Goal: Communication & Community: Answer question/provide support

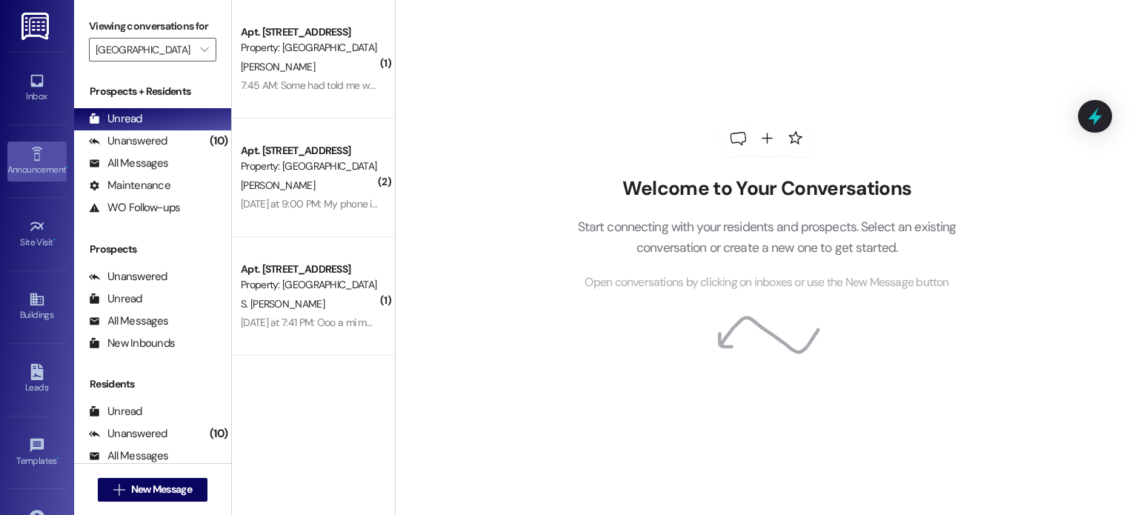
click at [36, 162] on div "Announcement •" at bounding box center [37, 169] width 74 height 15
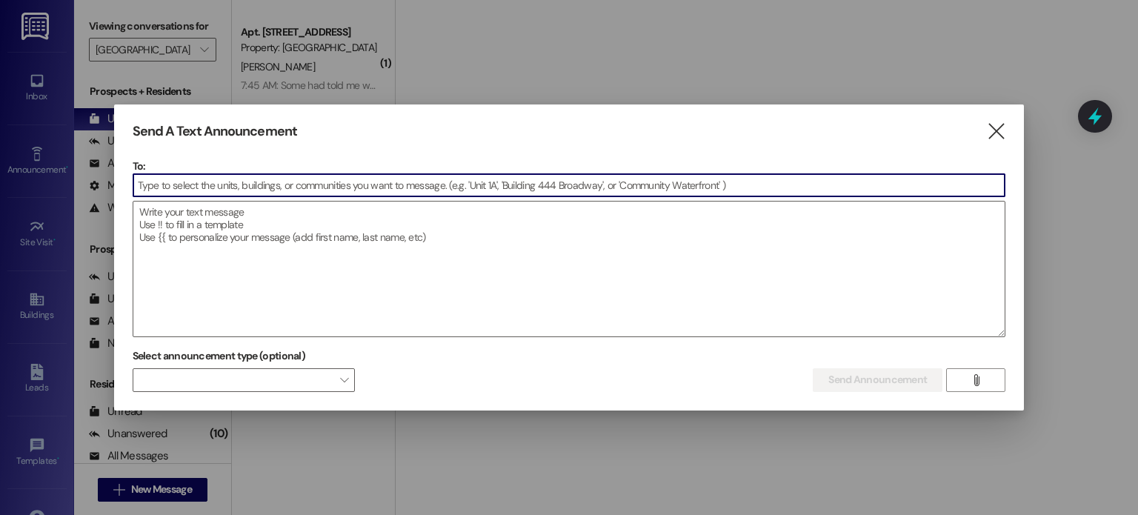
click at [230, 187] on input at bounding box center [569, 185] width 872 height 22
click at [239, 181] on input at bounding box center [569, 185] width 872 height 22
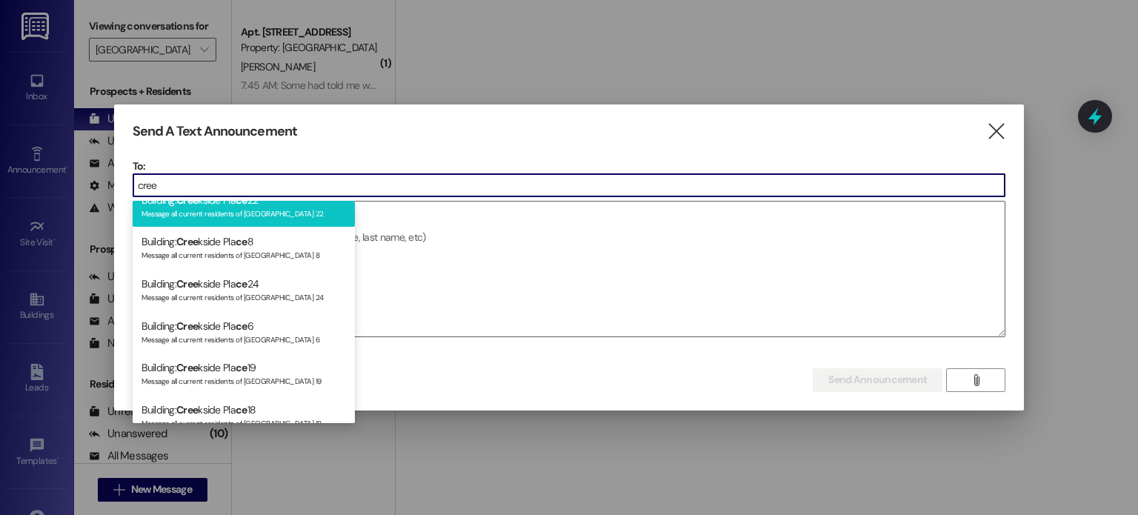
scroll to position [593, 0]
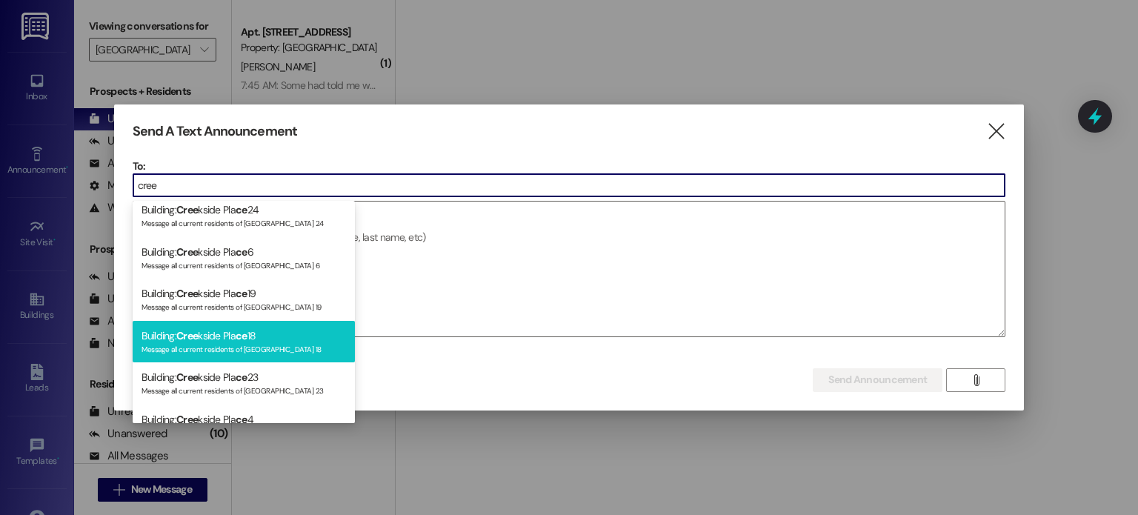
type input "cree"
click at [241, 322] on div "Building: Cree kside Pla [DATE] Message all current residents of [GEOGRAPHIC_DA…" at bounding box center [244, 342] width 222 height 42
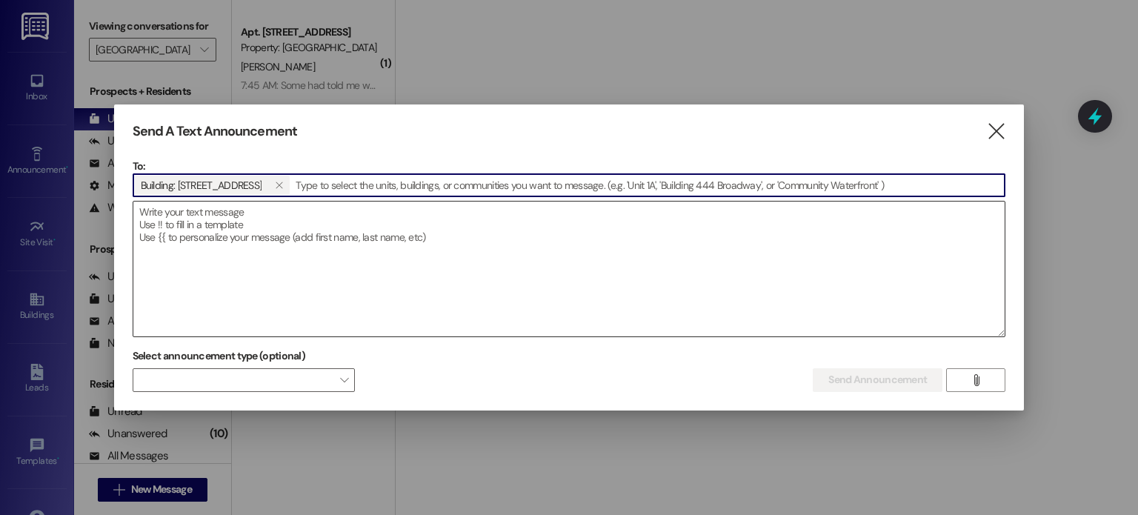
click at [261, 223] on textarea at bounding box center [569, 268] width 872 height 135
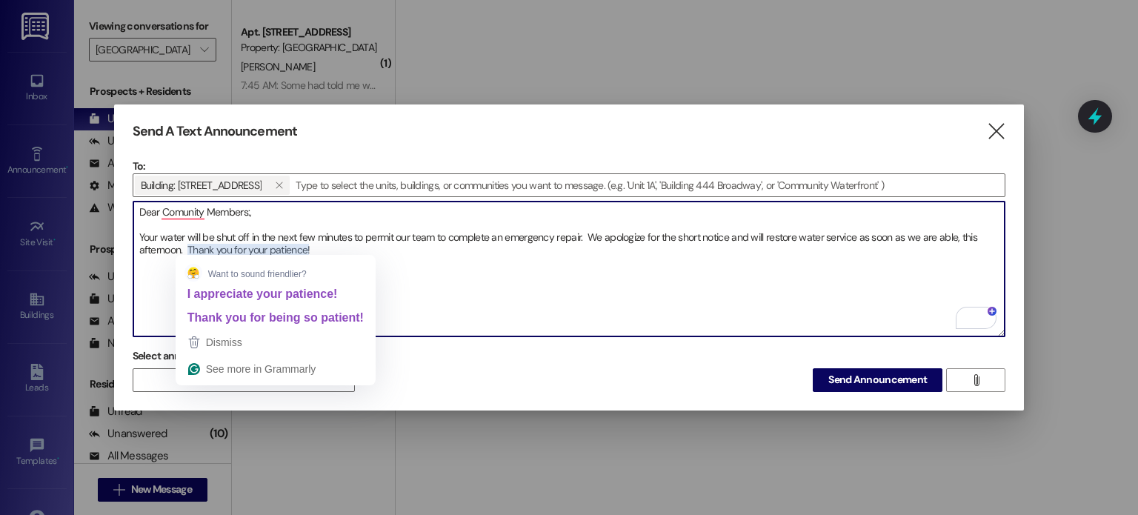
click at [262, 244] on textarea "Dear Comunity Members:, Your water will be shut off in the next few minutes to …" at bounding box center [569, 268] width 872 height 135
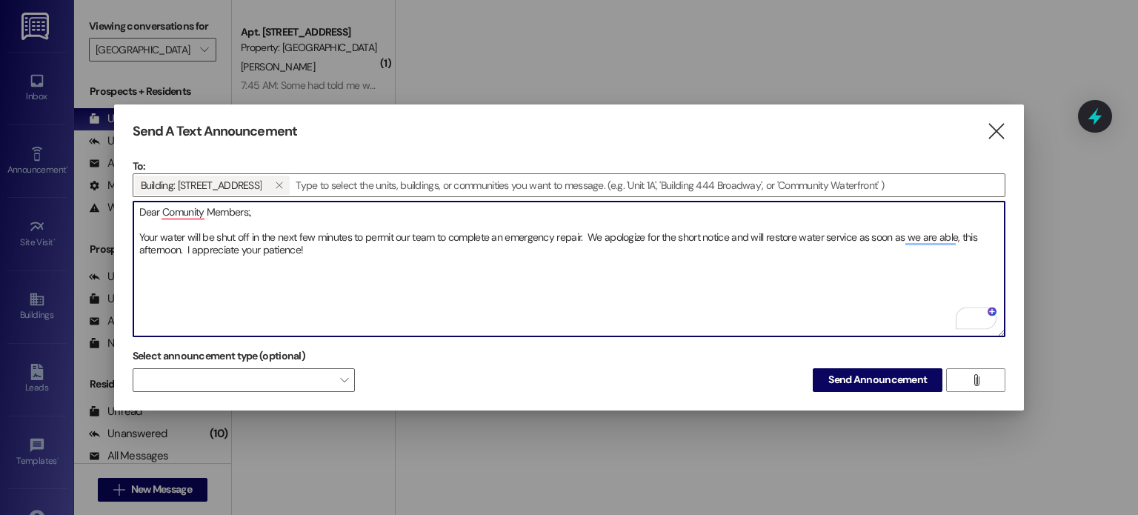
click at [187, 247] on textarea "Dear Comunity Members:, Your water will be shut off in the next few minutes to …" at bounding box center [569, 268] width 872 height 135
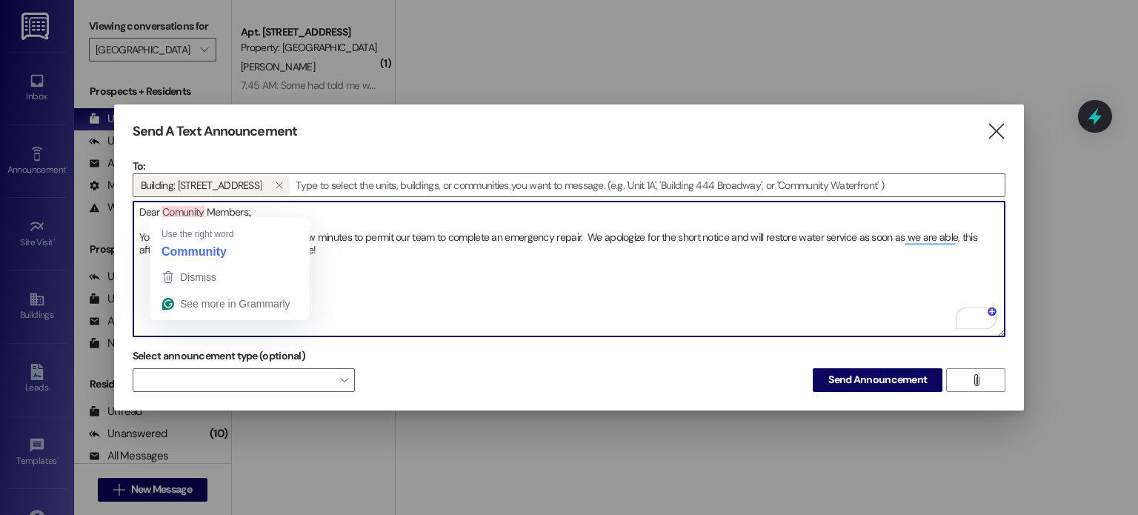
click at [187, 212] on textarea "Dear Comunity Members:, Your water will be shut off in the next few minutes to …" at bounding box center [569, 268] width 872 height 135
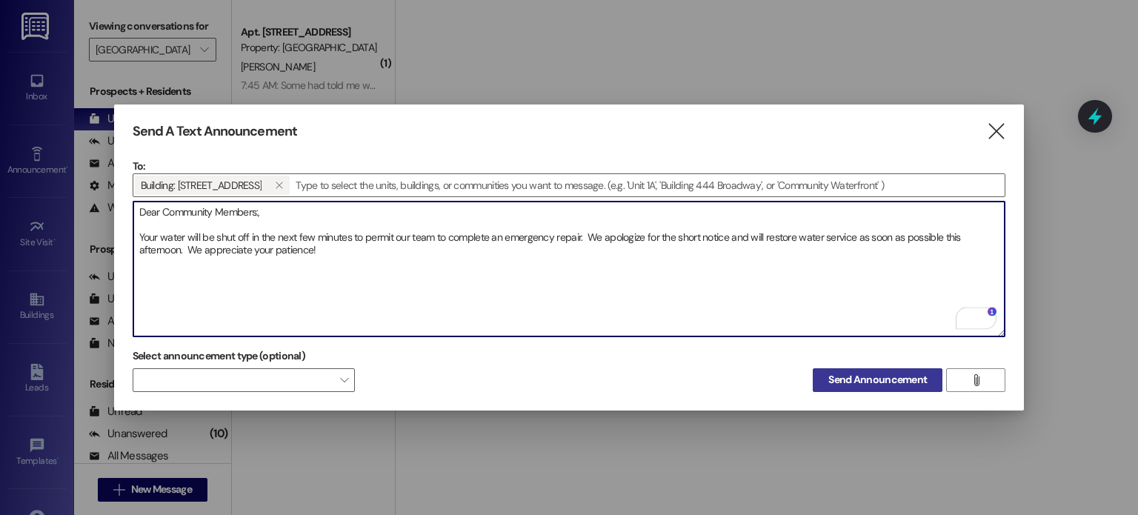
type textarea "Dear Community Members:, Your water will be shut off in the next few minutes to…"
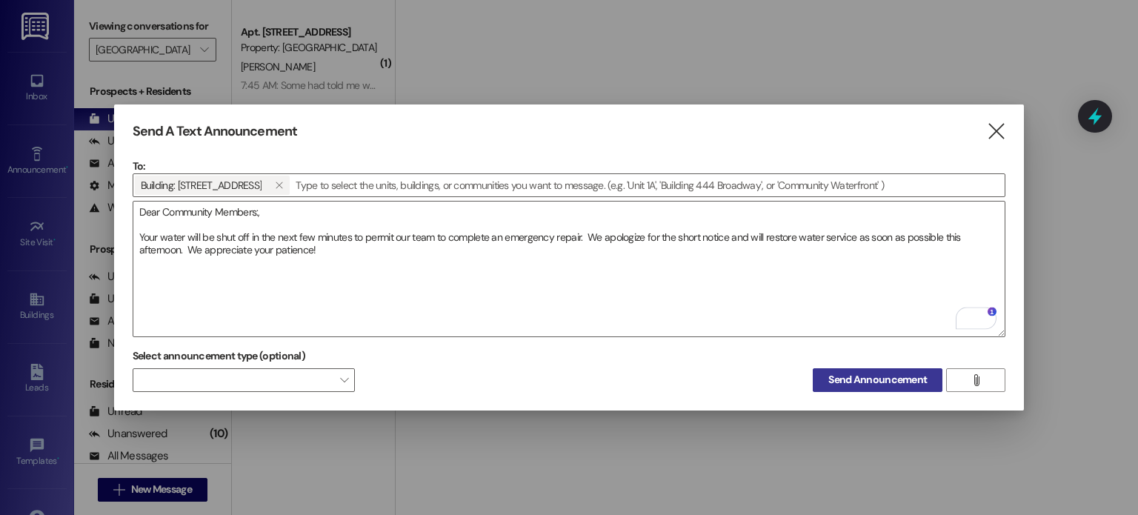
click at [844, 379] on span "Send Announcement" at bounding box center [877, 380] width 99 height 16
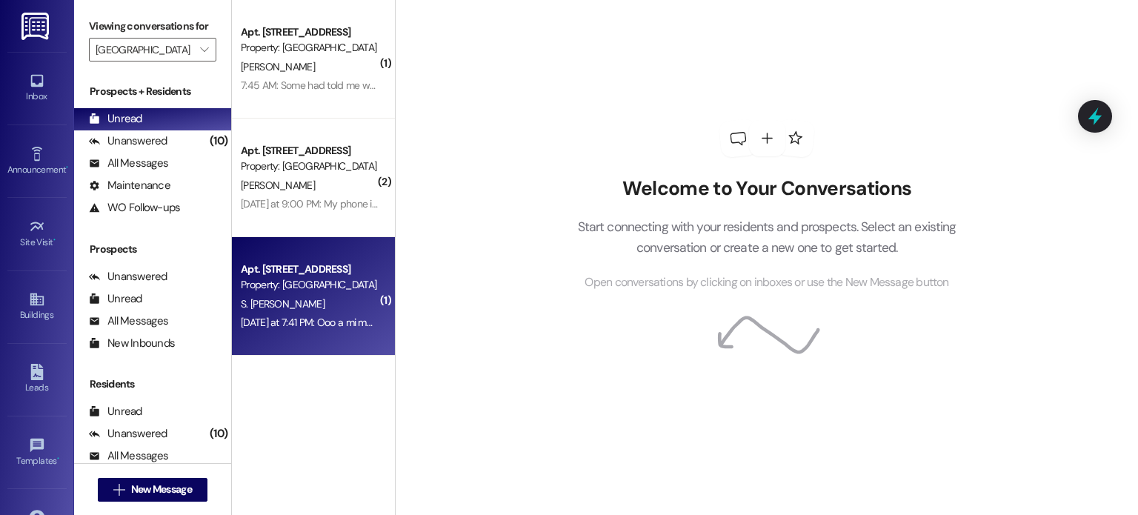
click at [271, 286] on div "Property: [GEOGRAPHIC_DATA]" at bounding box center [309, 285] width 137 height 16
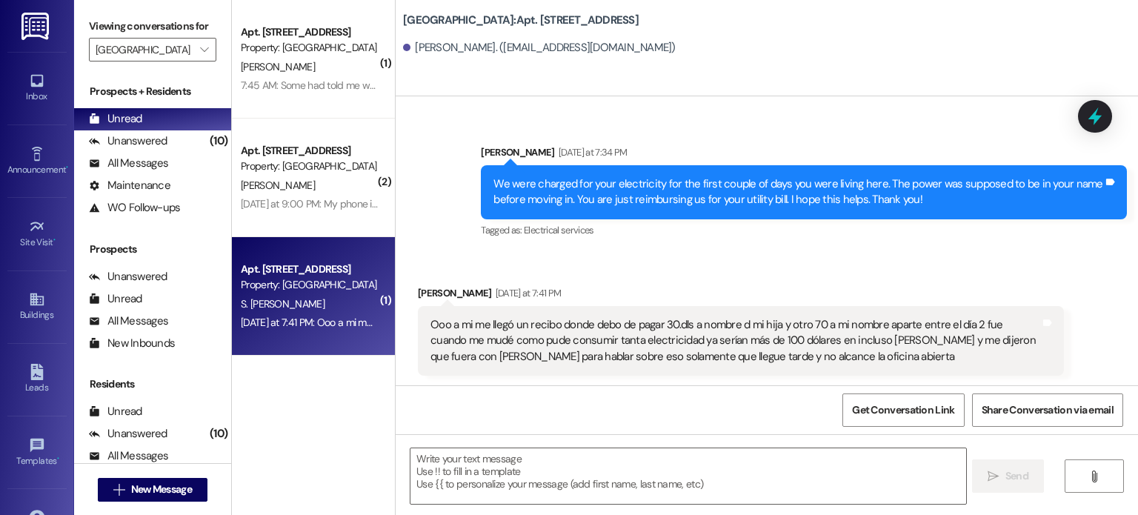
scroll to position [1729, 0]
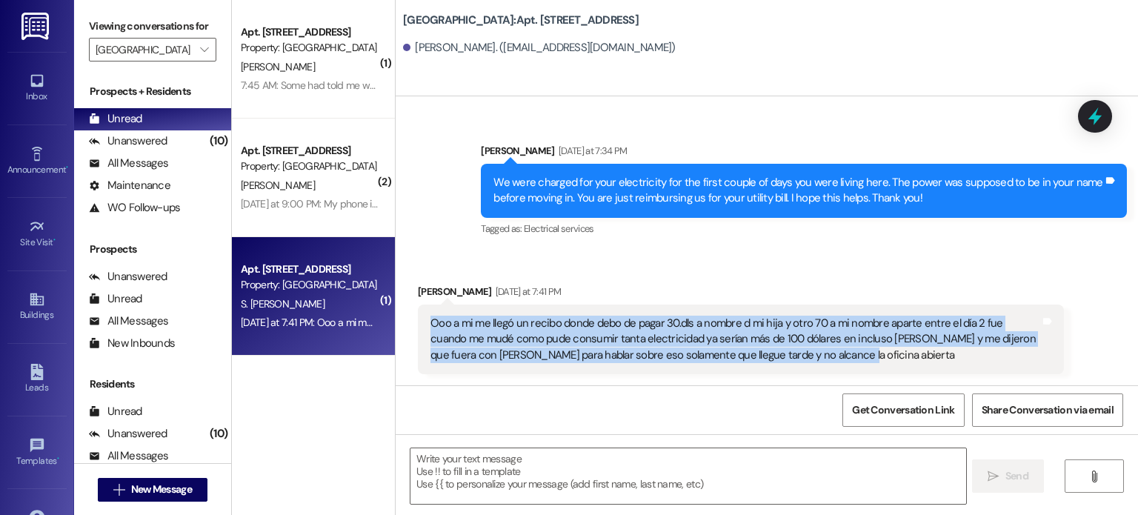
drag, startPoint x: 806, startPoint y: 361, endPoint x: 396, endPoint y: 314, distance: 412.4
click at [396, 314] on div "Received via SMS [PERSON_NAME] [DATE] at 7:41 PM Ooo a mi me llegó un recibo do…" at bounding box center [767, 317] width 742 height 135
copy div "Ooo a mi me llegó un recibo donde debo de pagar 30.dls a nombre d mi hija y otr…"
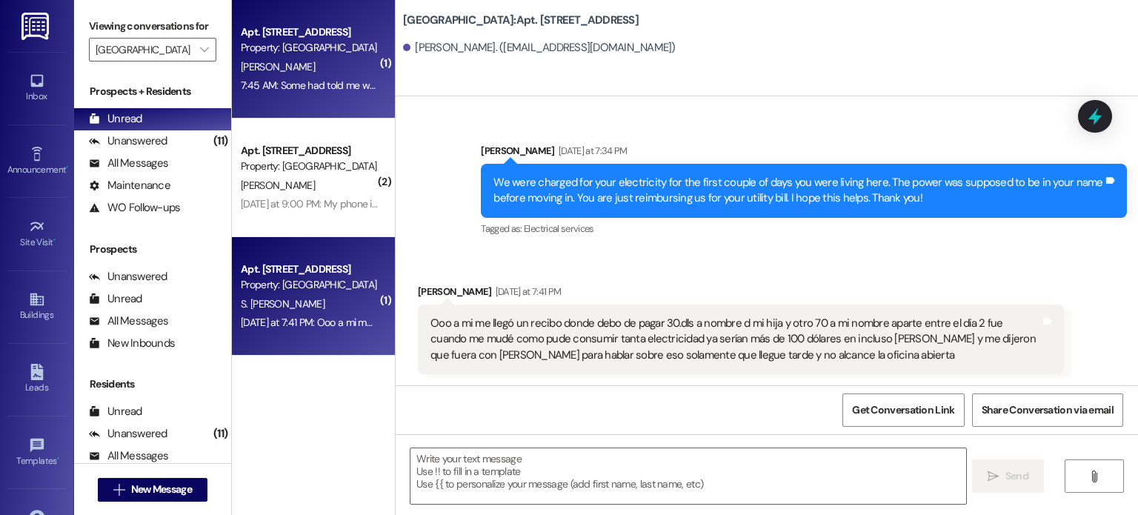
click at [288, 67] on span "[PERSON_NAME]" at bounding box center [278, 66] width 74 height 13
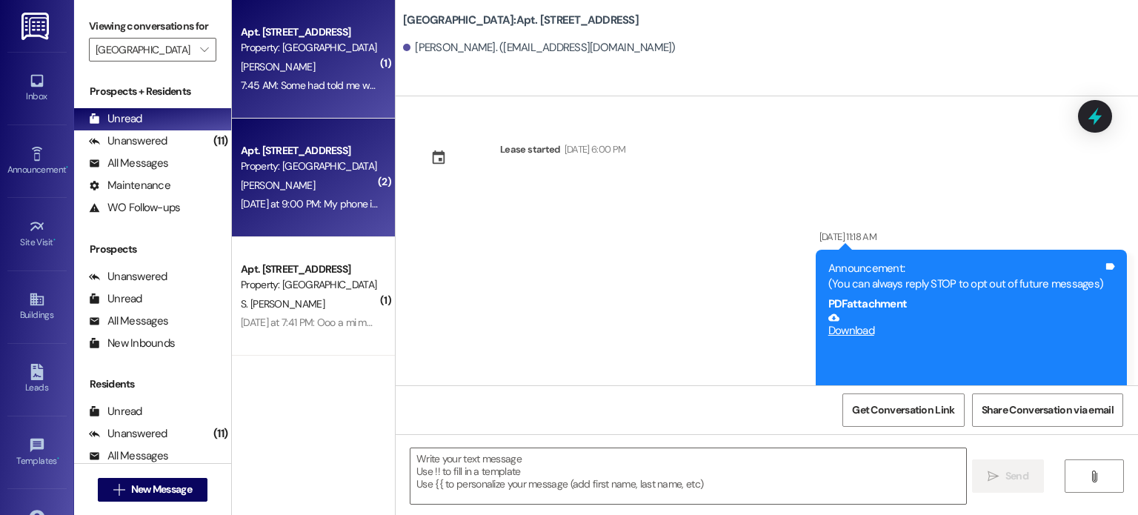
scroll to position [11168, 0]
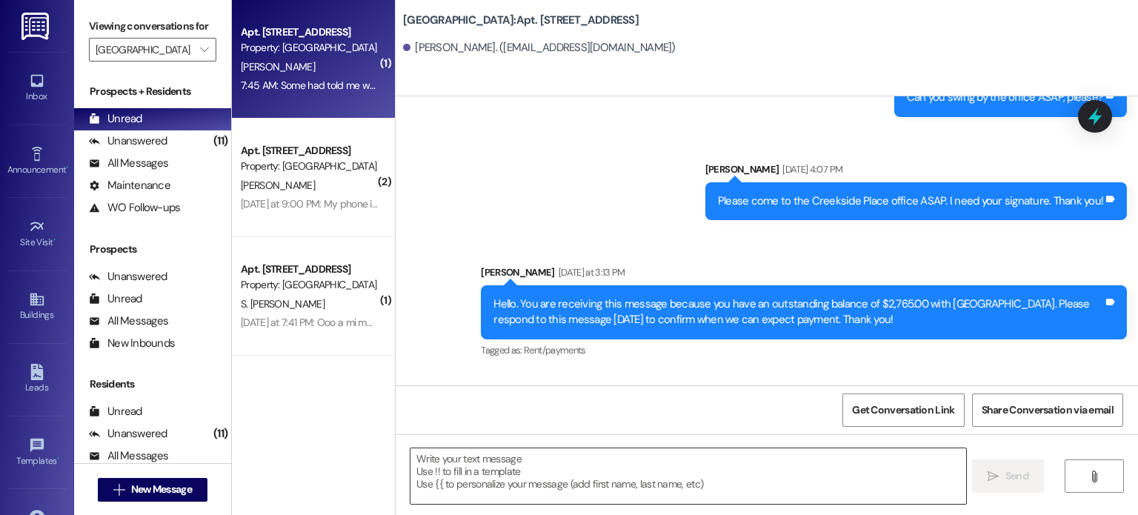
click at [459, 458] on textarea at bounding box center [687, 476] width 555 height 56
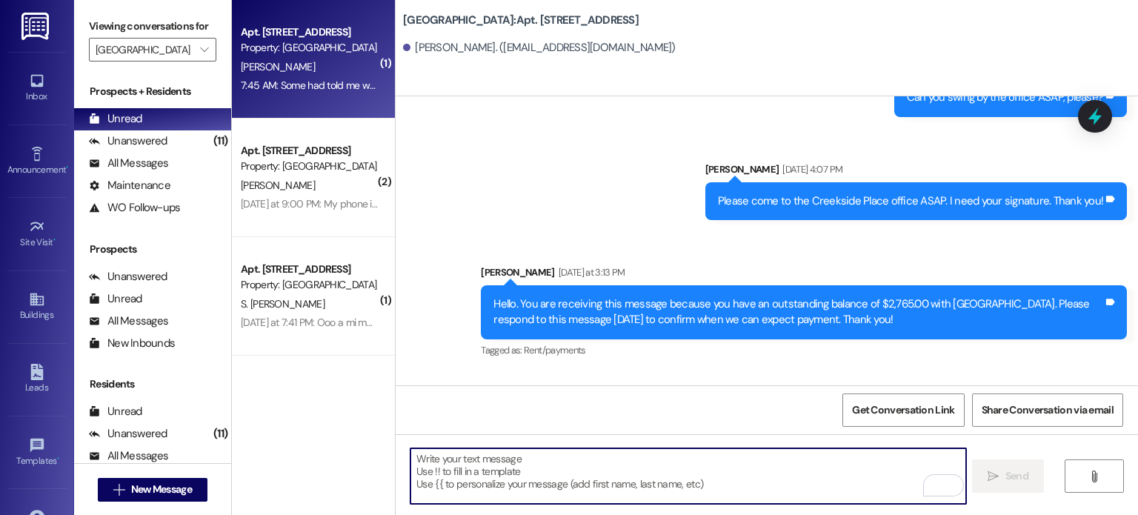
scroll to position [11169, 0]
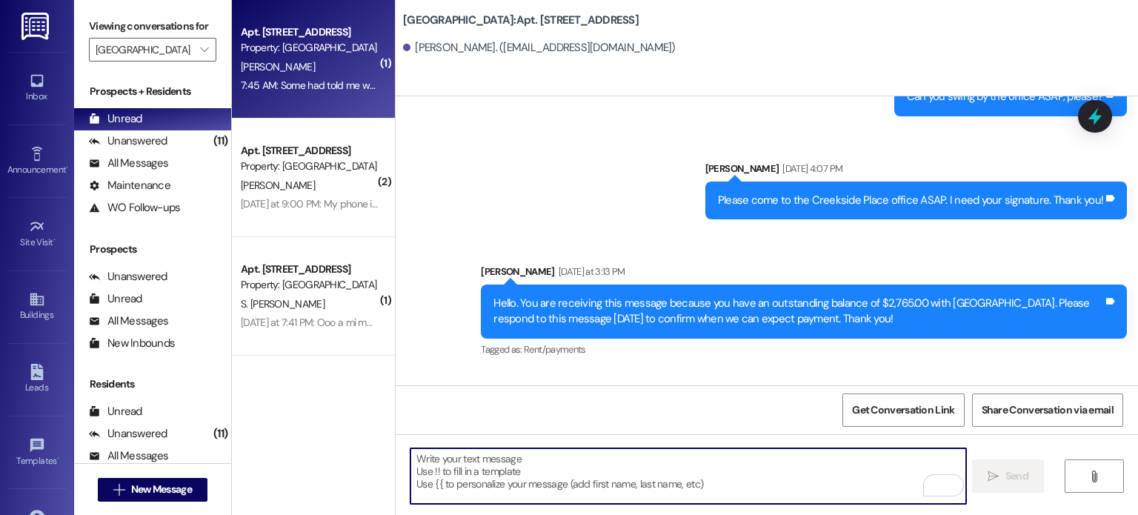
click at [494, 464] on textarea "To enrich screen reader interactions, please activate Accessibility in Grammarl…" at bounding box center [687, 476] width 555 height 56
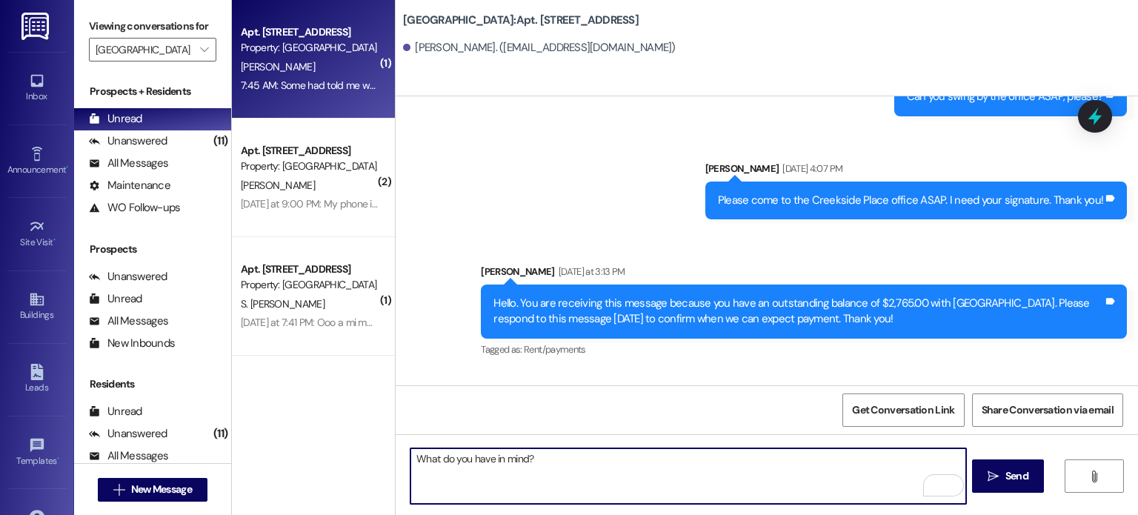
type textarea "What do you have in mind?"
click at [284, 81] on div "7:45 AM: Some had told me we were going to discuss a payment plan 7:45 AM: Some…" at bounding box center [391, 85] width 301 height 13
click at [541, 459] on textarea "What do you have in mind?" at bounding box center [687, 476] width 555 height 56
click at [992, 472] on icon "" at bounding box center [992, 476] width 11 height 12
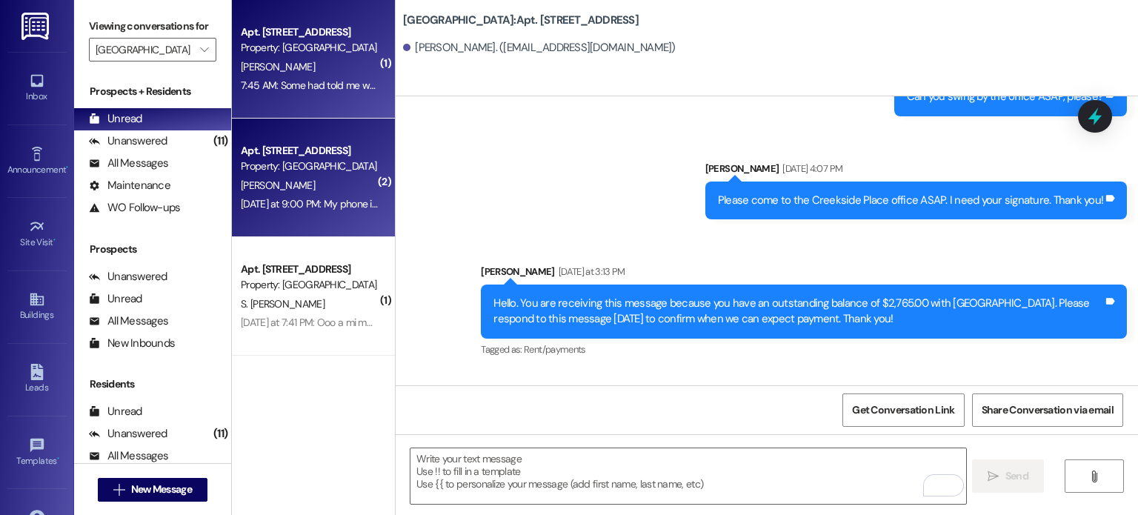
scroll to position [11168, 0]
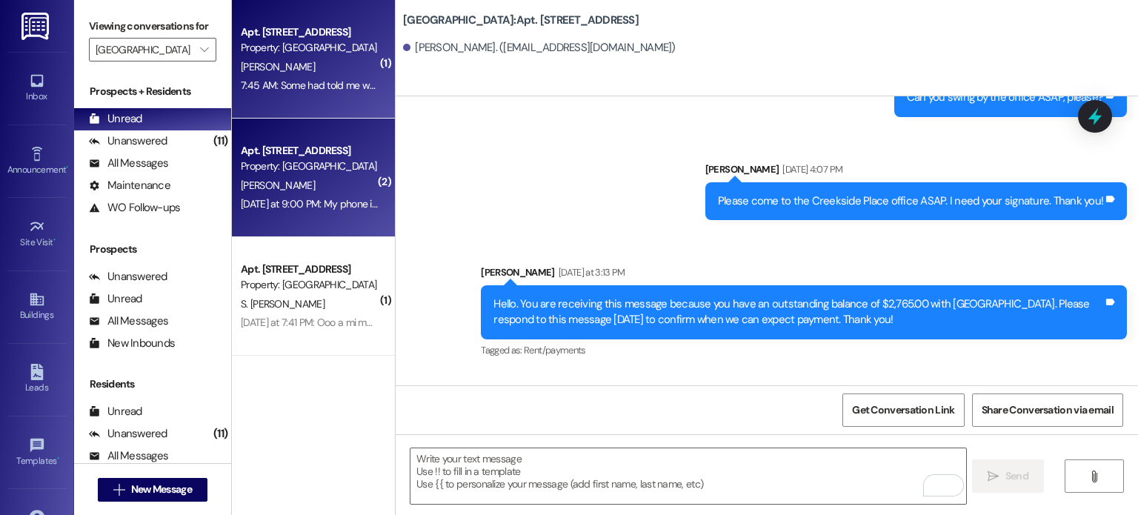
click at [290, 180] on div "[PERSON_NAME]" at bounding box center [309, 185] width 140 height 19
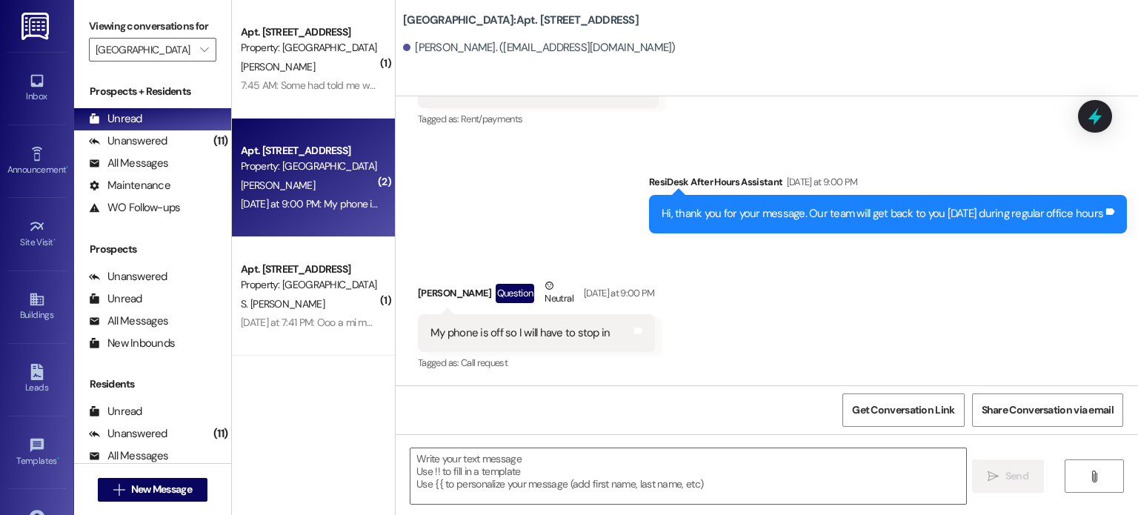
scroll to position [335, 0]
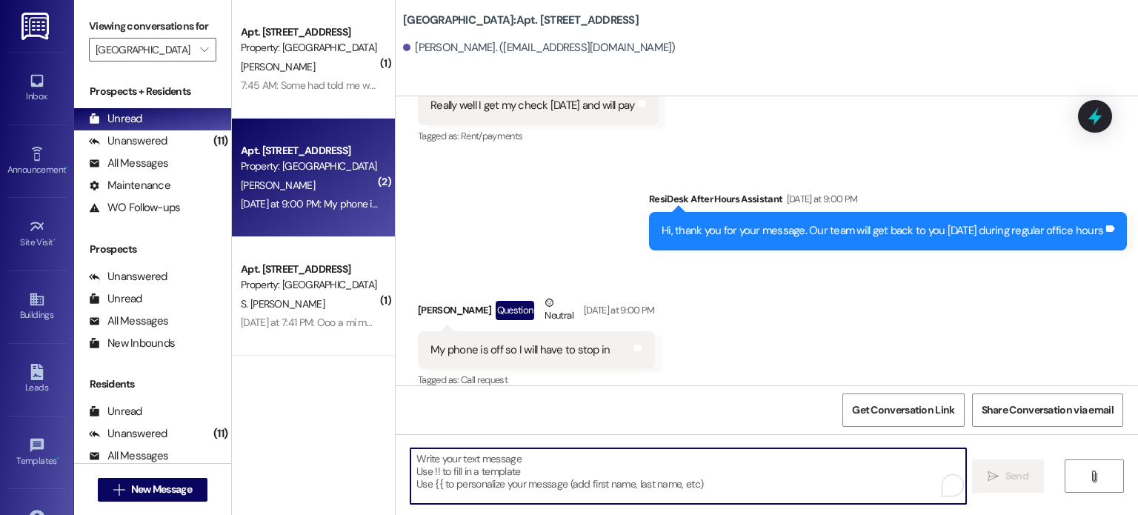
click at [463, 459] on textarea "To enrich screen reader interactions, please activate Accessibility in Grammarl…" at bounding box center [687, 476] width 555 height 56
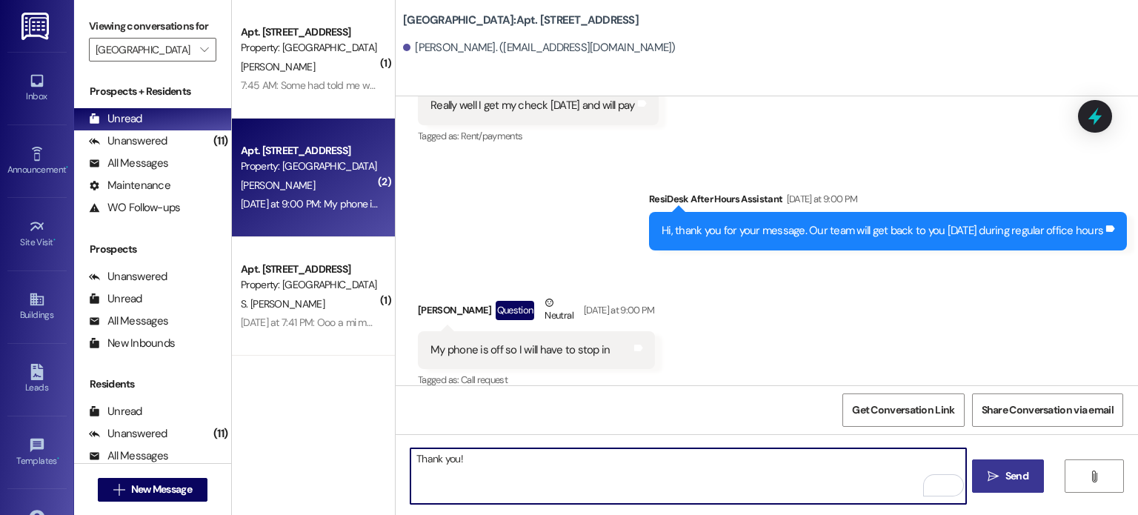
type textarea "Thank you!"
click at [1010, 478] on span "Send" at bounding box center [1016, 476] width 23 height 16
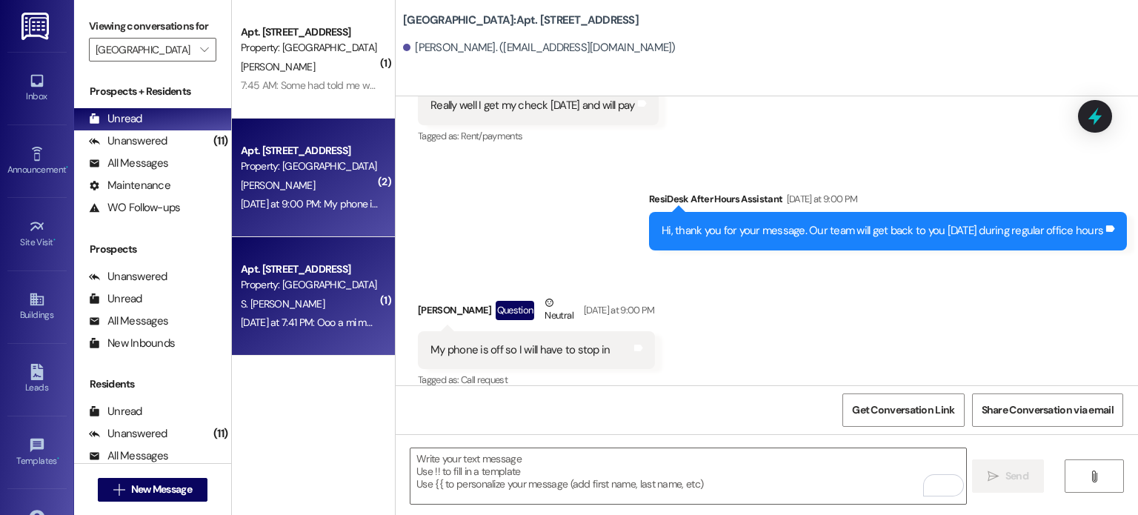
click at [301, 293] on div "Apt. [STREET_ADDRESS] Property: [GEOGRAPHIC_DATA]" at bounding box center [309, 277] width 140 height 35
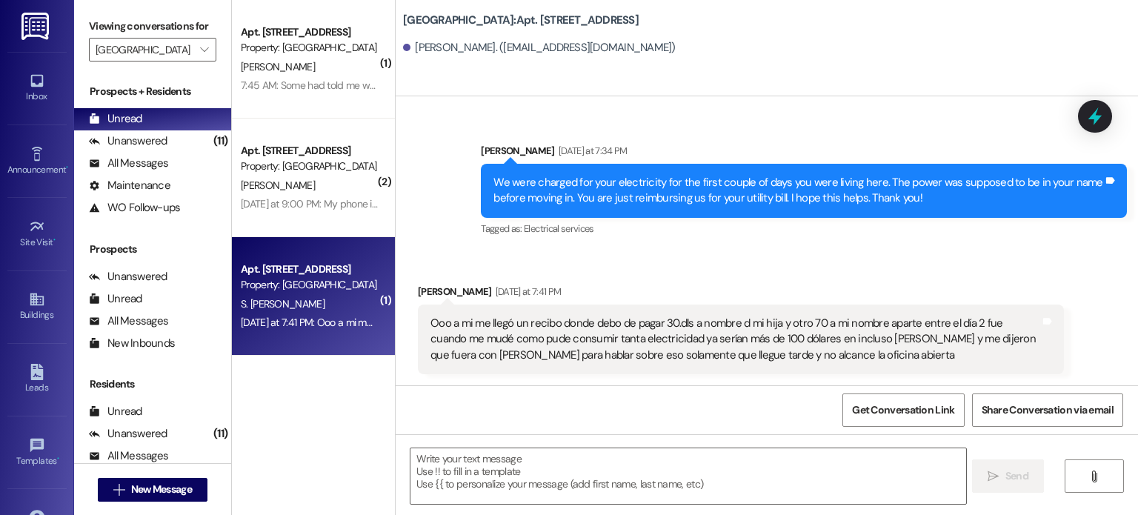
scroll to position [1730, 0]
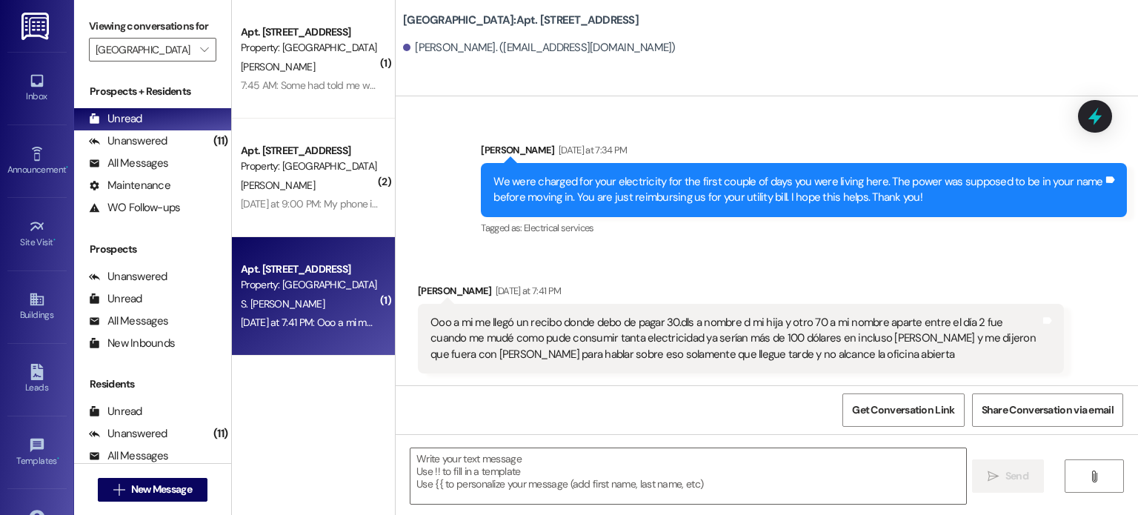
click at [803, 353] on div "Ooo a mi me llegó un recibo donde debo de pagar 30.dls a nombre d mi hija y otr…" at bounding box center [735, 338] width 610 height 47
drag, startPoint x: 801, startPoint y: 354, endPoint x: 792, endPoint y: 356, distance: 9.0
click at [792, 356] on div "Ooo a mi me llegó un recibo donde debo de pagar 30.dls a nombre d mi hija y otr…" at bounding box center [735, 338] width 610 height 47
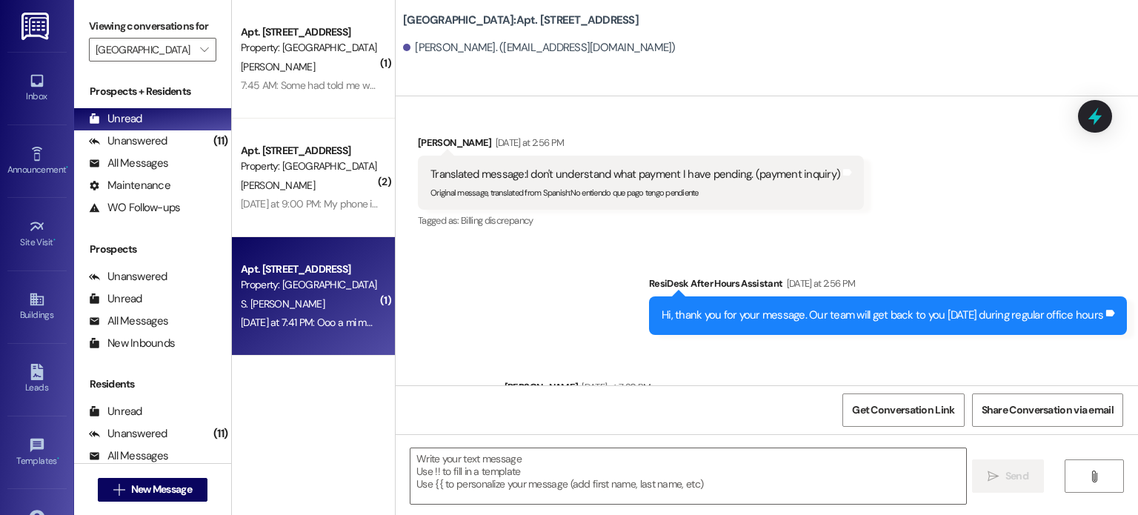
scroll to position [1582, 0]
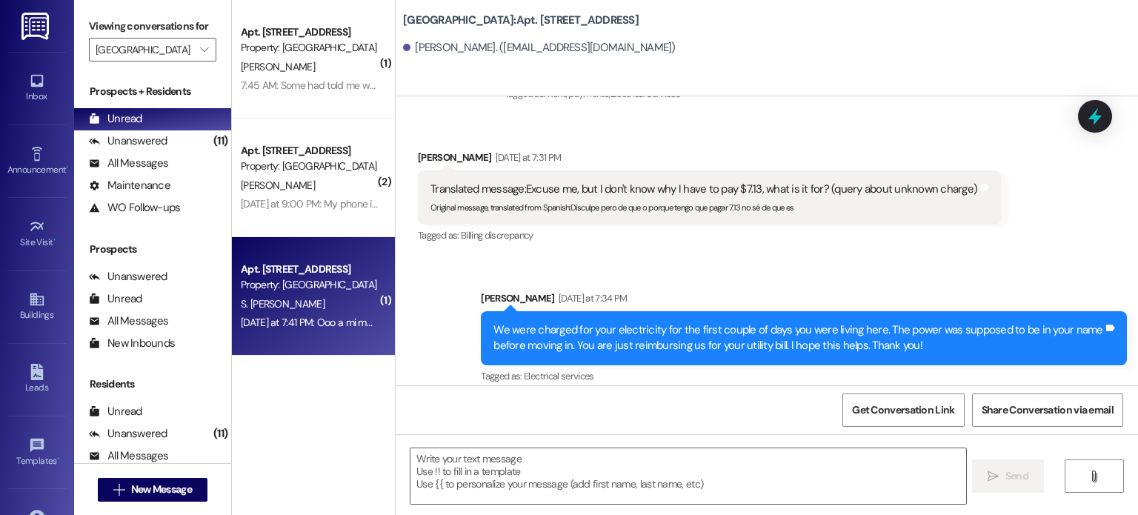
click at [299, 284] on div "Property: [GEOGRAPHIC_DATA]" at bounding box center [309, 285] width 137 height 16
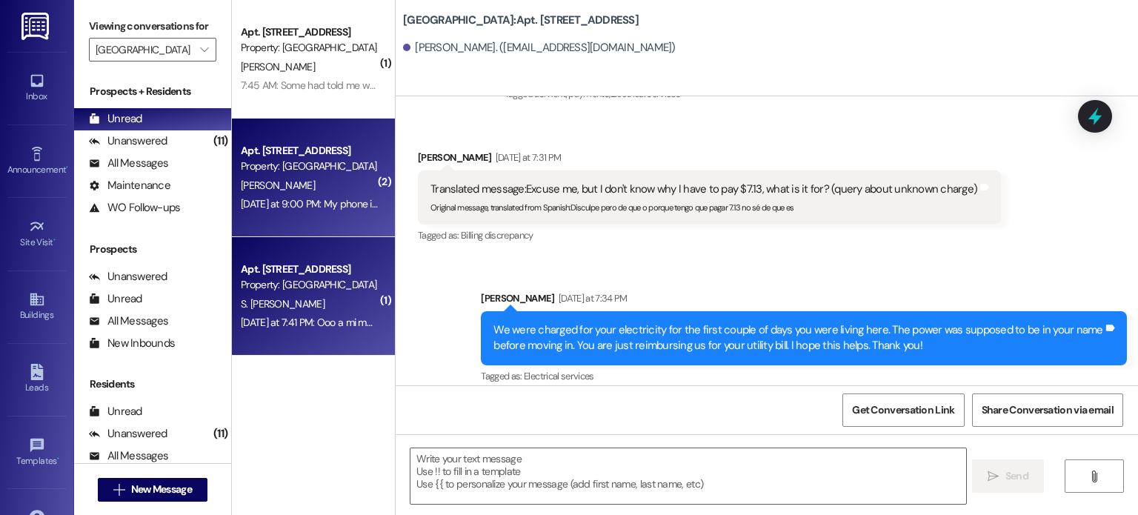
click at [287, 197] on div "[DATE] at 9:00 PM: My phone is off so I will have to stop in [DATE] at 9:00 PM:…" at bounding box center [364, 203] width 247 height 13
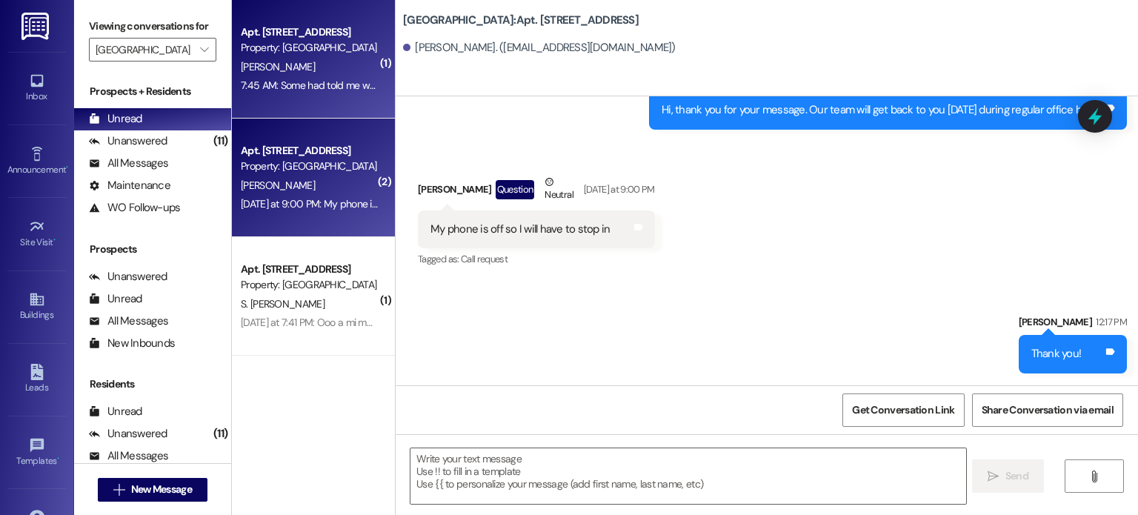
scroll to position [439, 0]
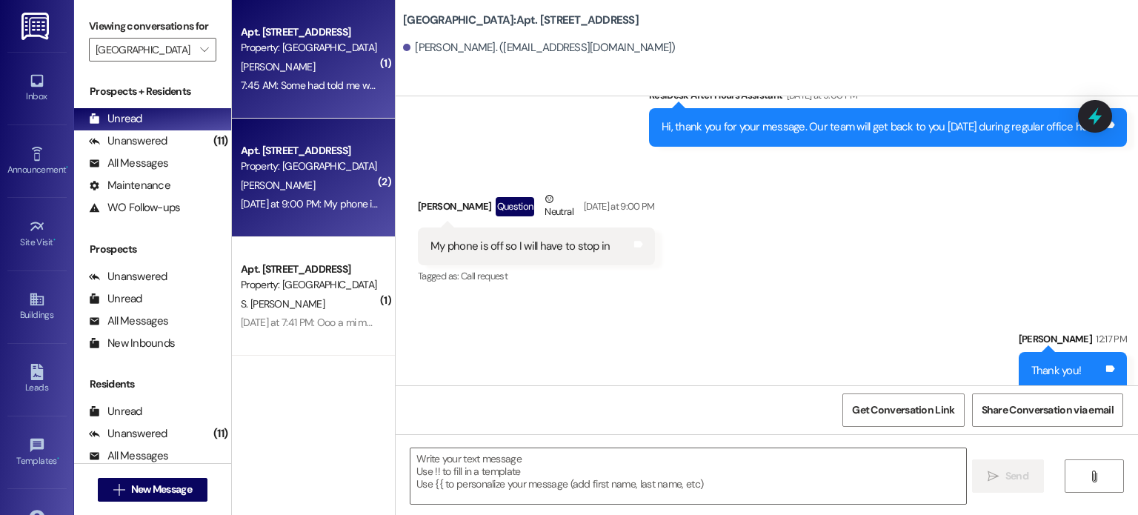
click at [275, 56] on div "Property: [GEOGRAPHIC_DATA]" at bounding box center [309, 48] width 137 height 16
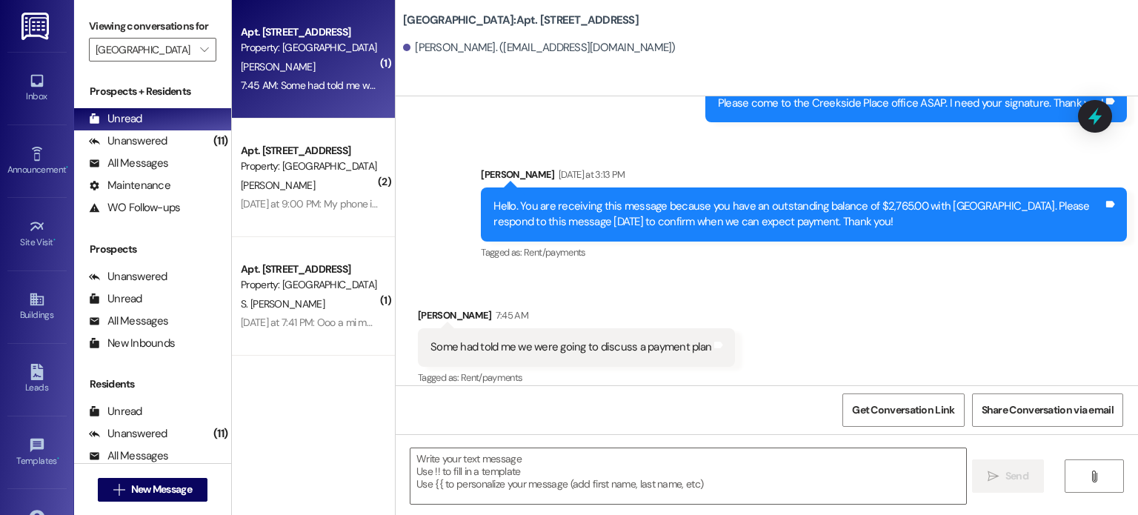
scroll to position [11272, 0]
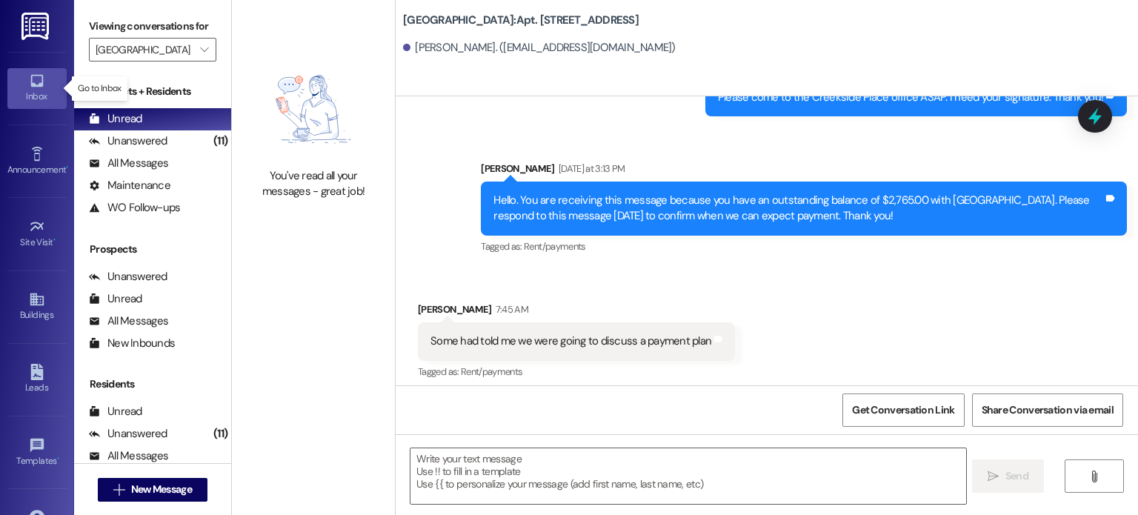
click at [29, 76] on icon at bounding box center [37, 81] width 16 height 16
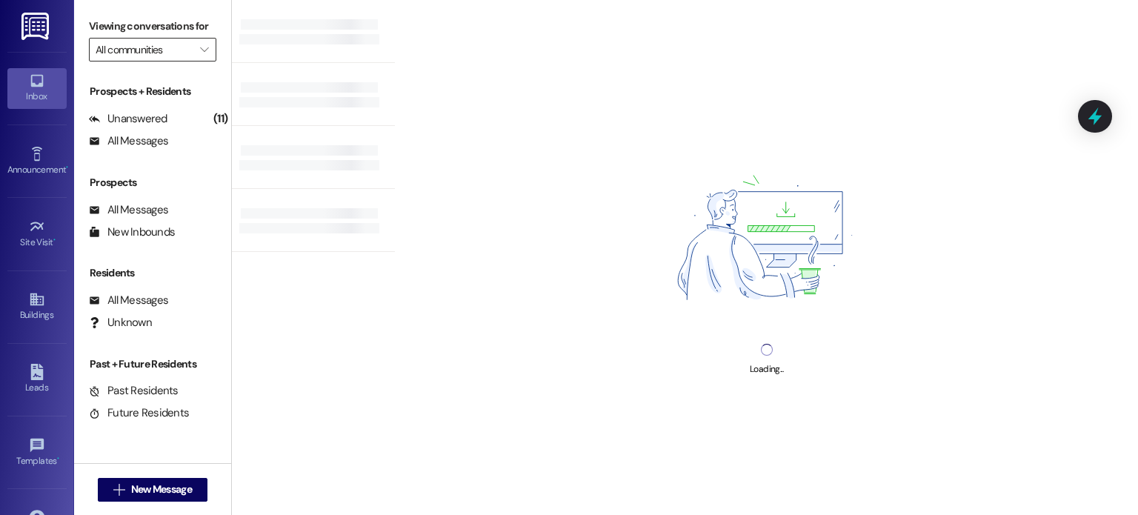
click at [107, 50] on input "All communities" at bounding box center [144, 50] width 97 height 24
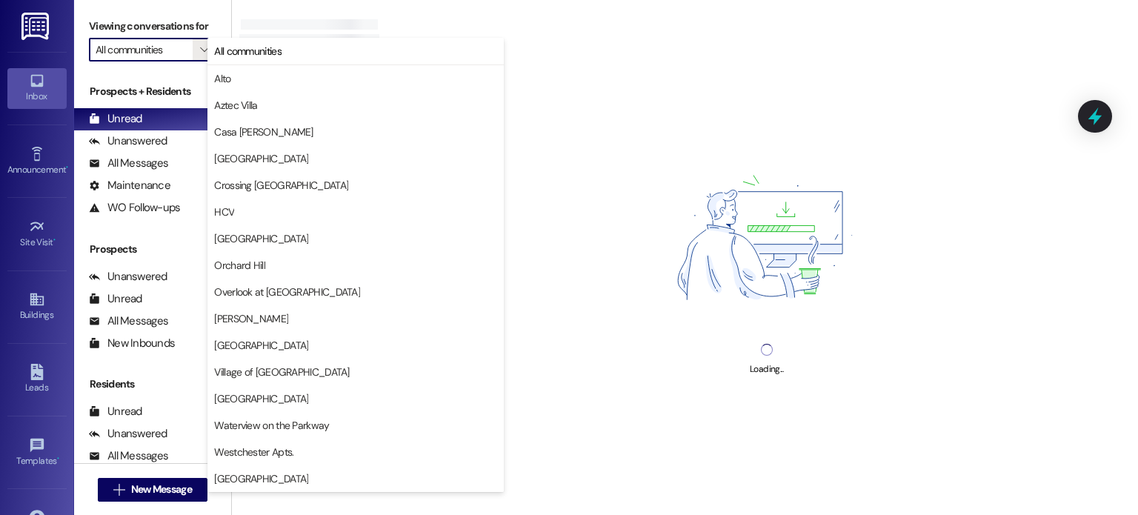
click at [131, 53] on input "All communities" at bounding box center [144, 50] width 97 height 24
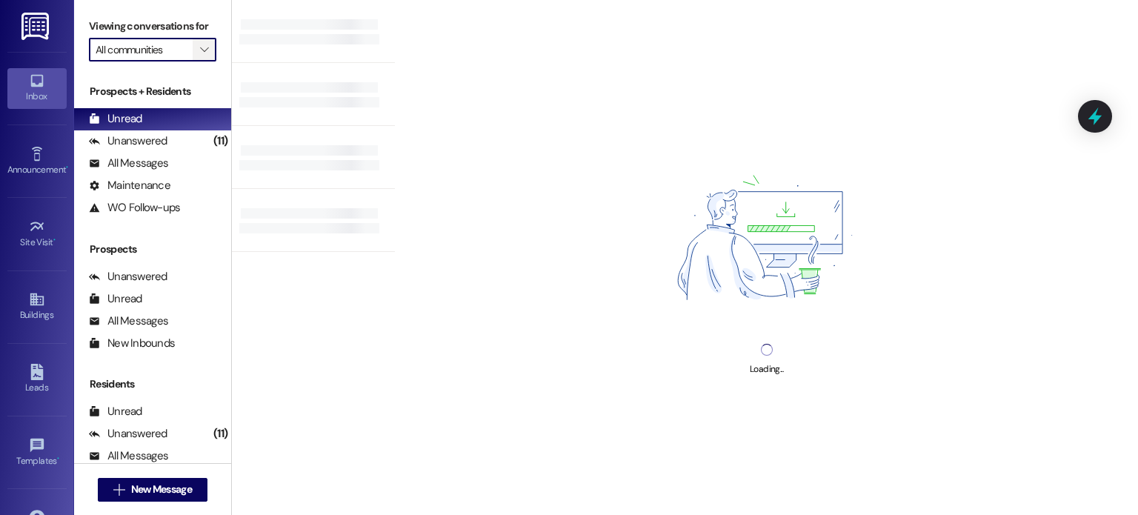
click at [200, 52] on icon "" at bounding box center [204, 50] width 8 height 12
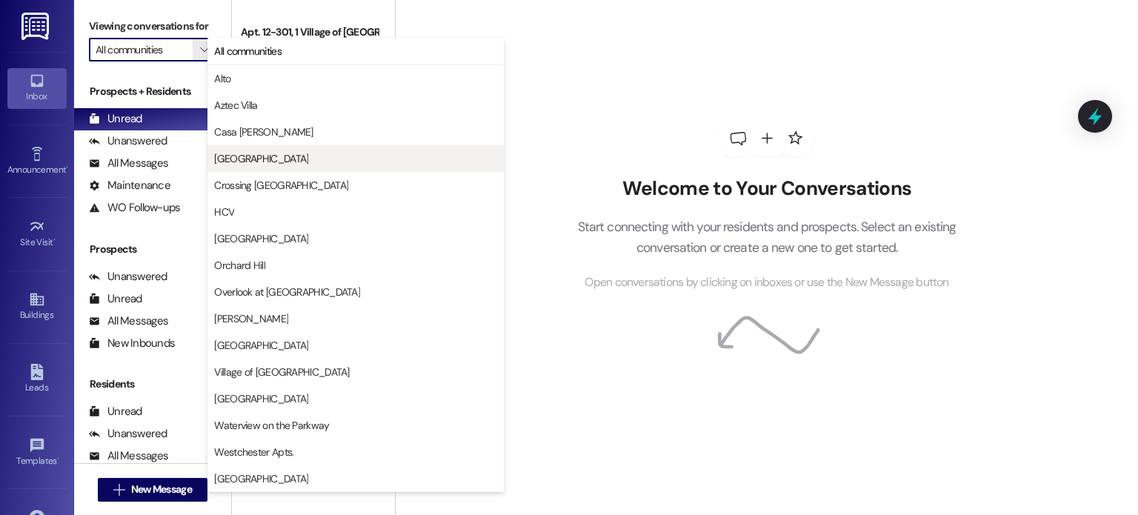
click at [228, 162] on span "[GEOGRAPHIC_DATA]" at bounding box center [261, 158] width 94 height 15
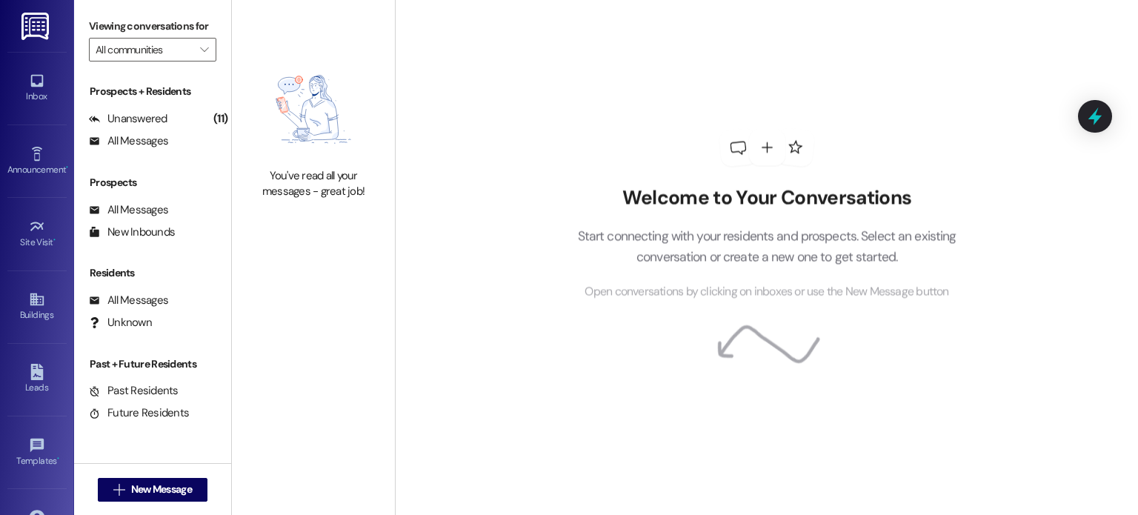
type input "[GEOGRAPHIC_DATA]"
